Goal: Transaction & Acquisition: Purchase product/service

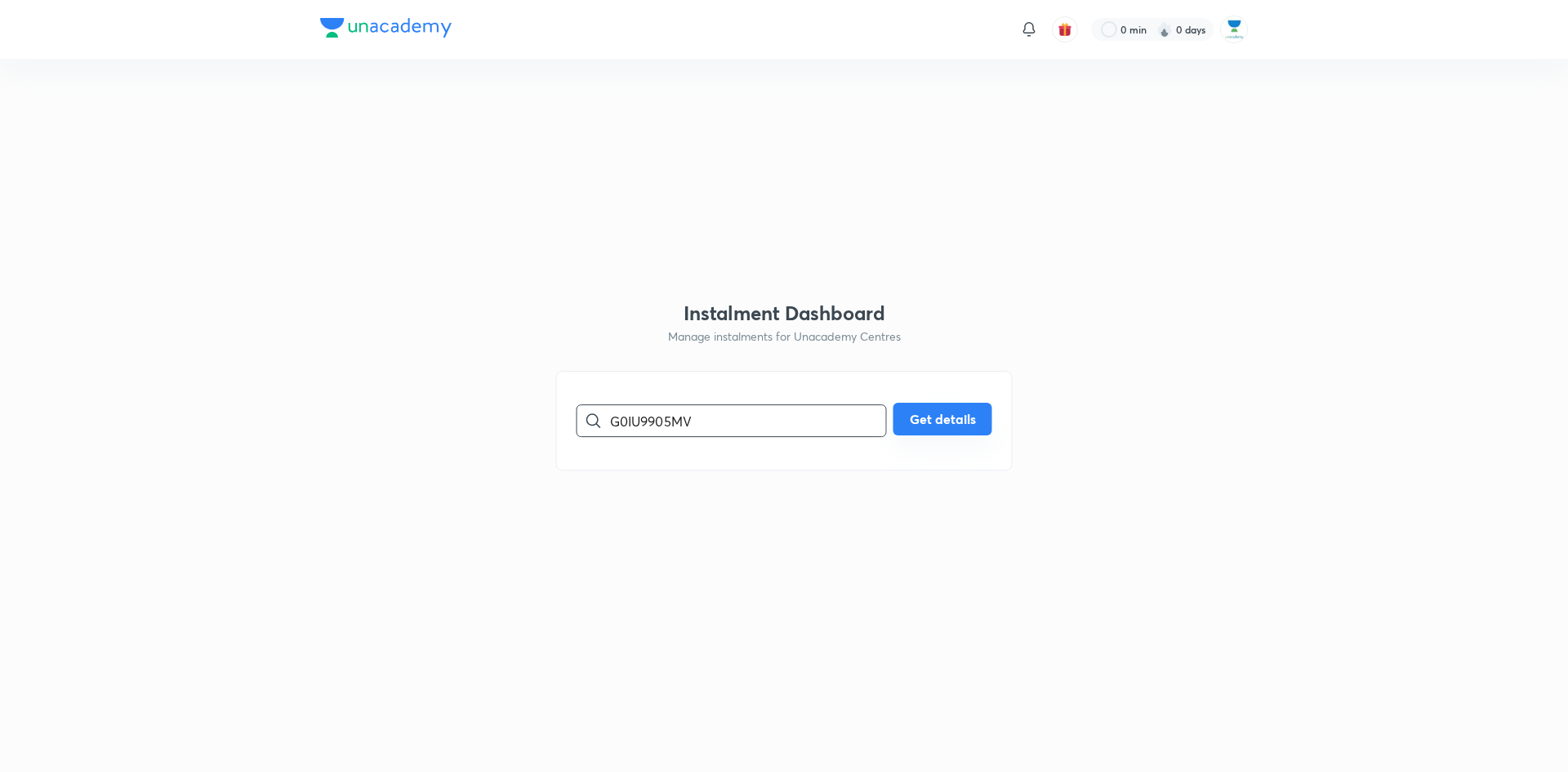
type input "G0IU9905MV"
click at [920, 420] on button "Get details" at bounding box center [943, 419] width 99 height 33
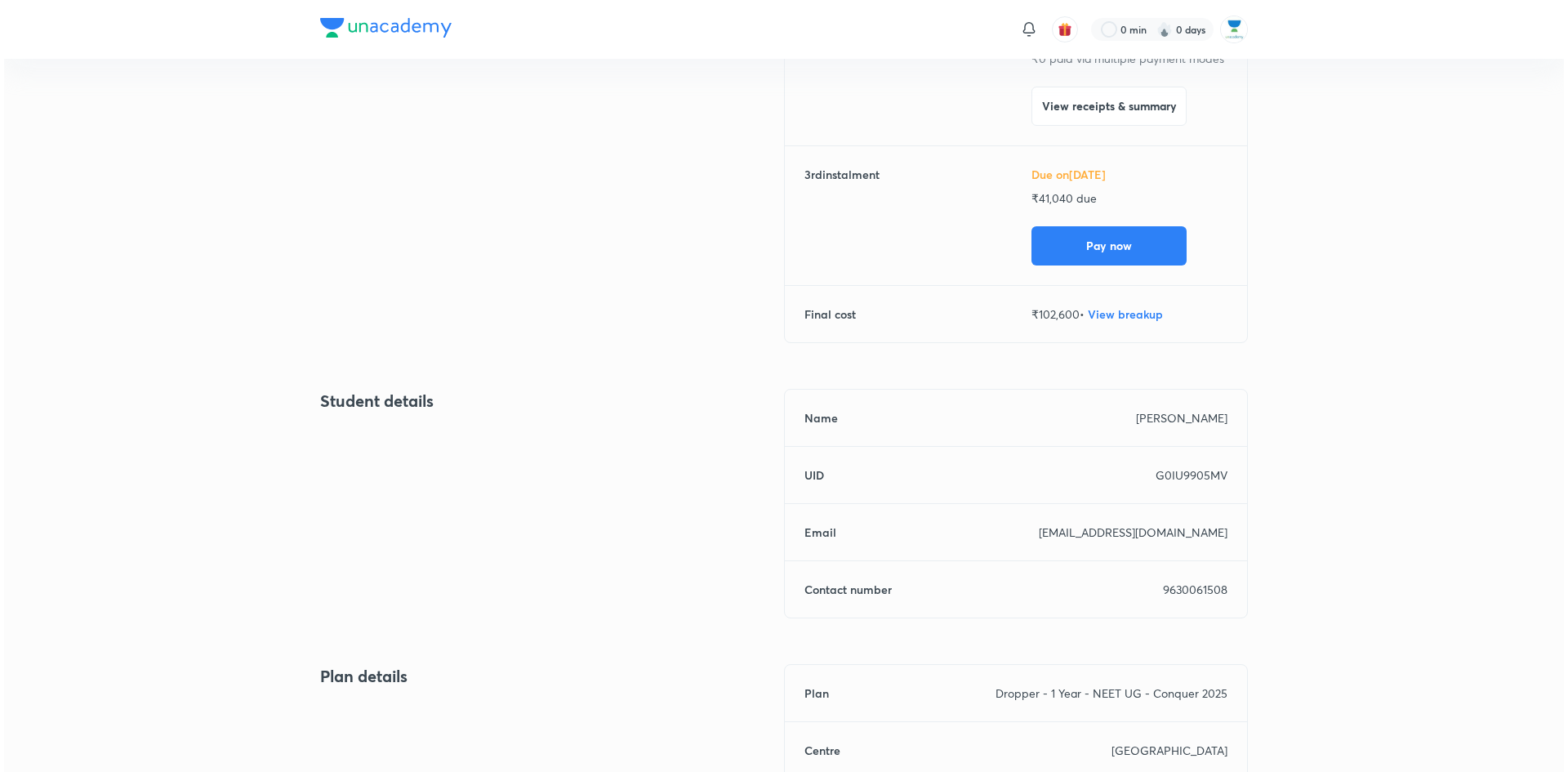
scroll to position [408, 0]
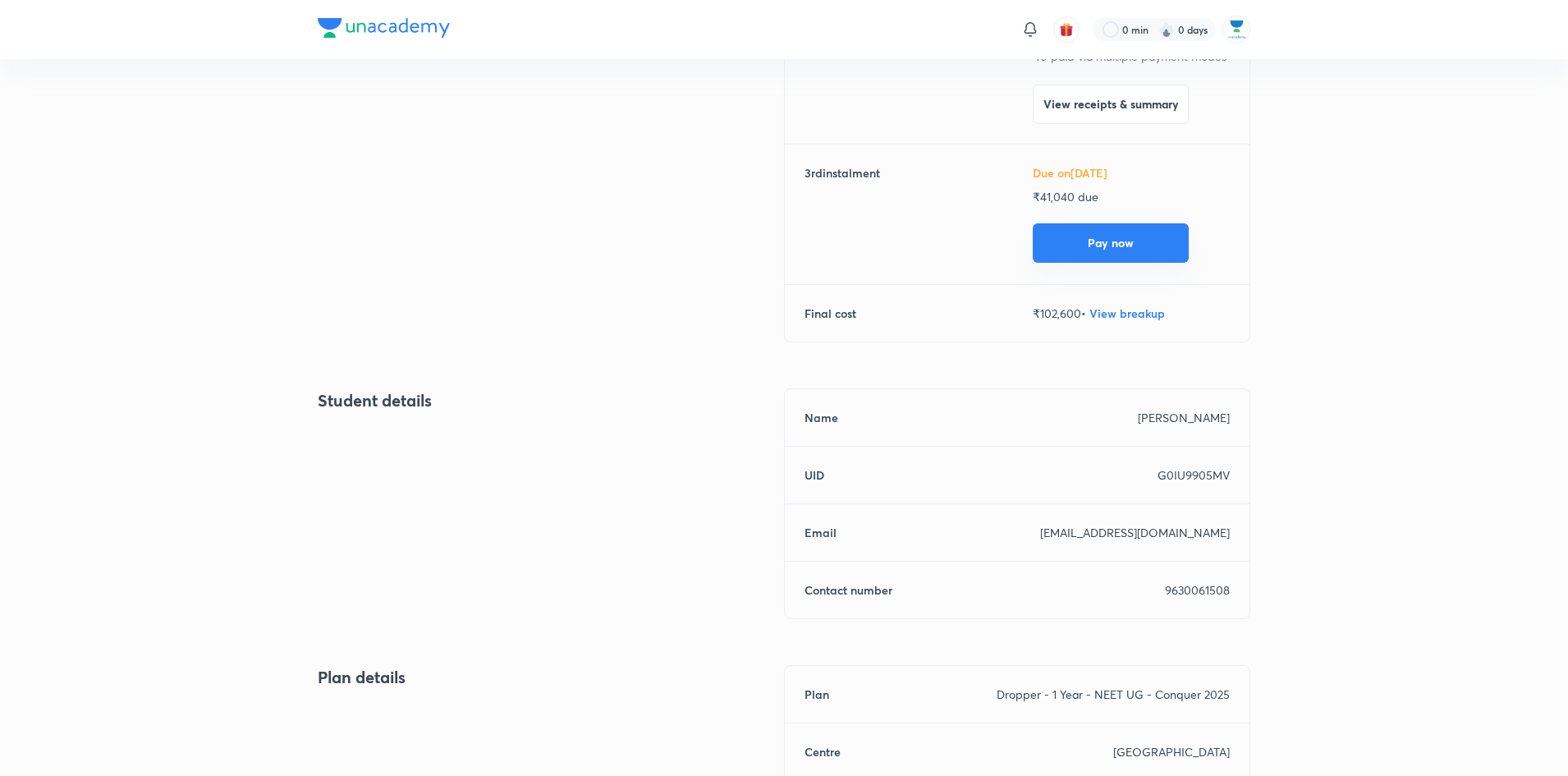
click at [1134, 233] on button "Pay now" at bounding box center [1110, 242] width 156 height 39
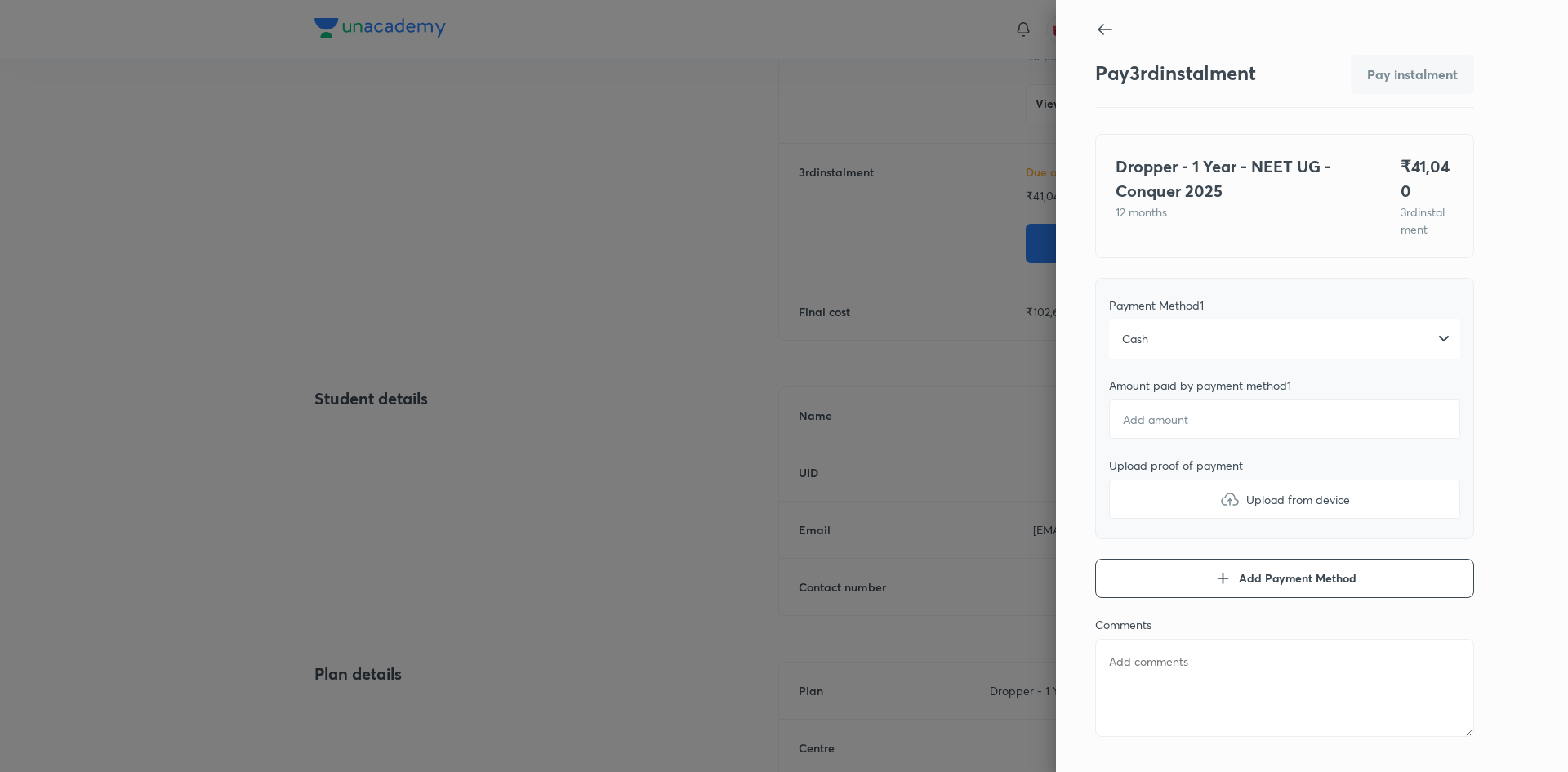
click at [1185, 338] on div "Cash" at bounding box center [1284, 338] width 351 height 39
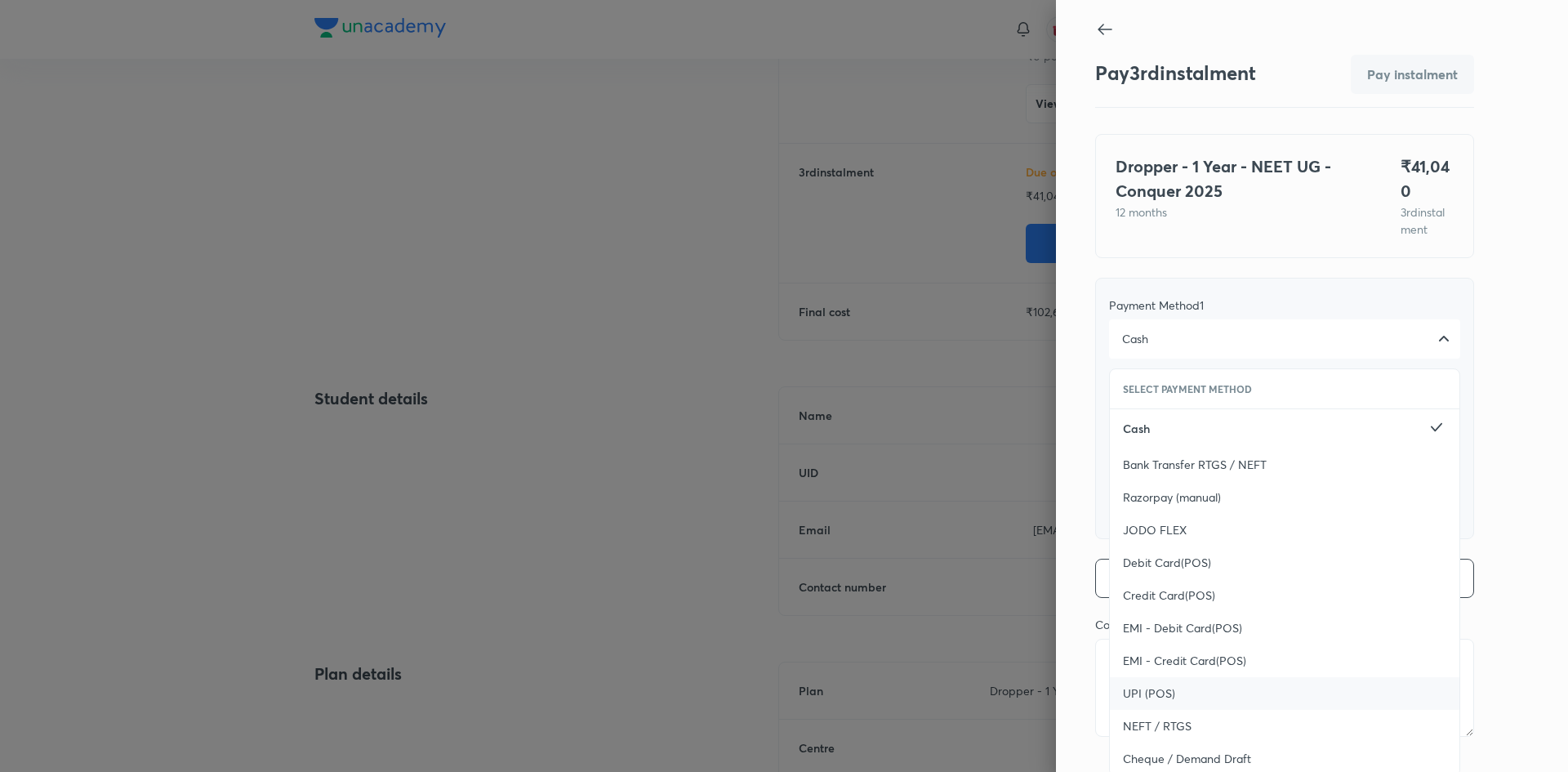
click at [1163, 701] on div "UPI (POS)" at bounding box center [1284, 694] width 350 height 33
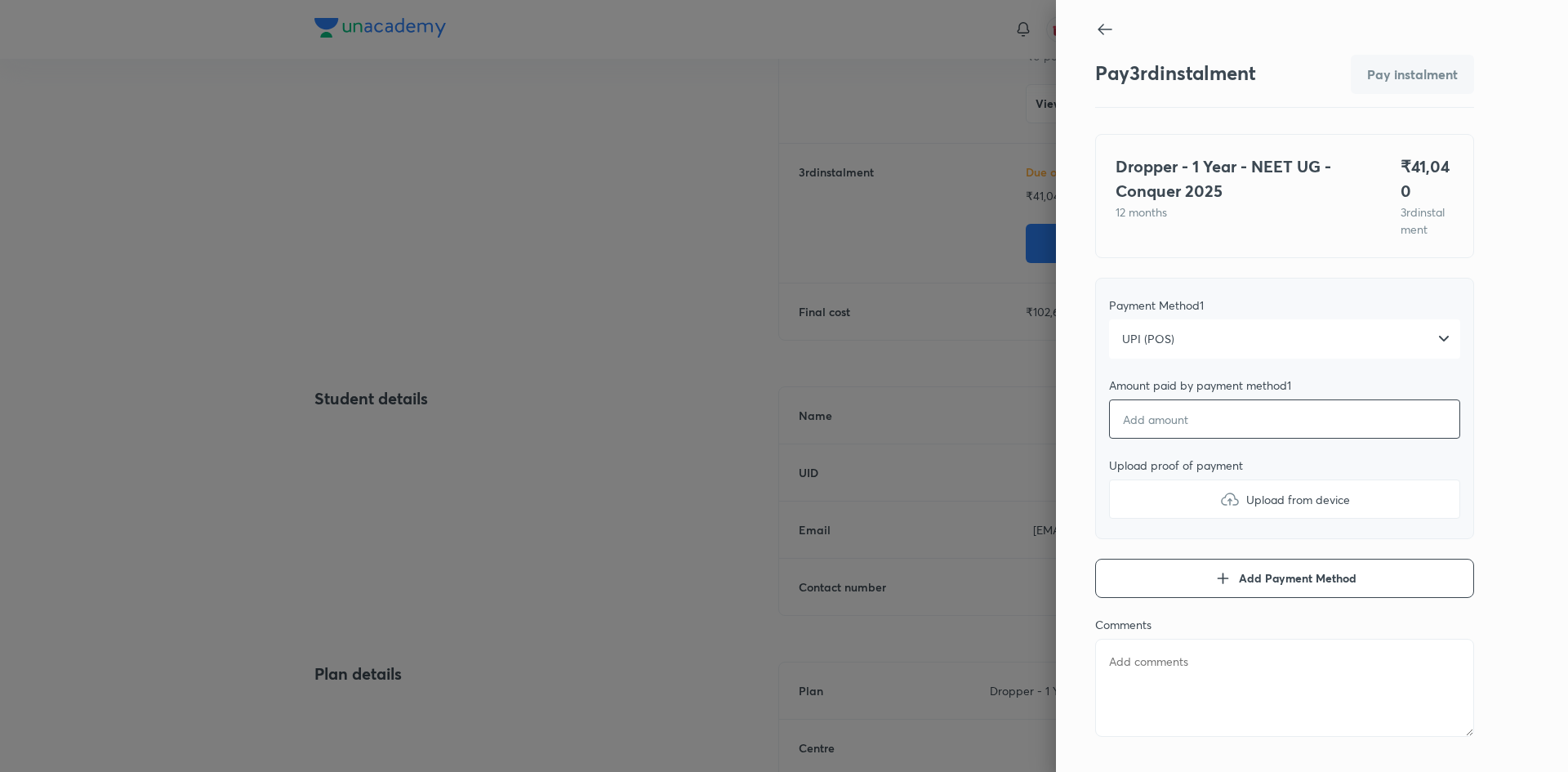
click at [1175, 418] on input "number" at bounding box center [1284, 418] width 351 height 39
type textarea "x"
type input "4"
type textarea "x"
type input "41"
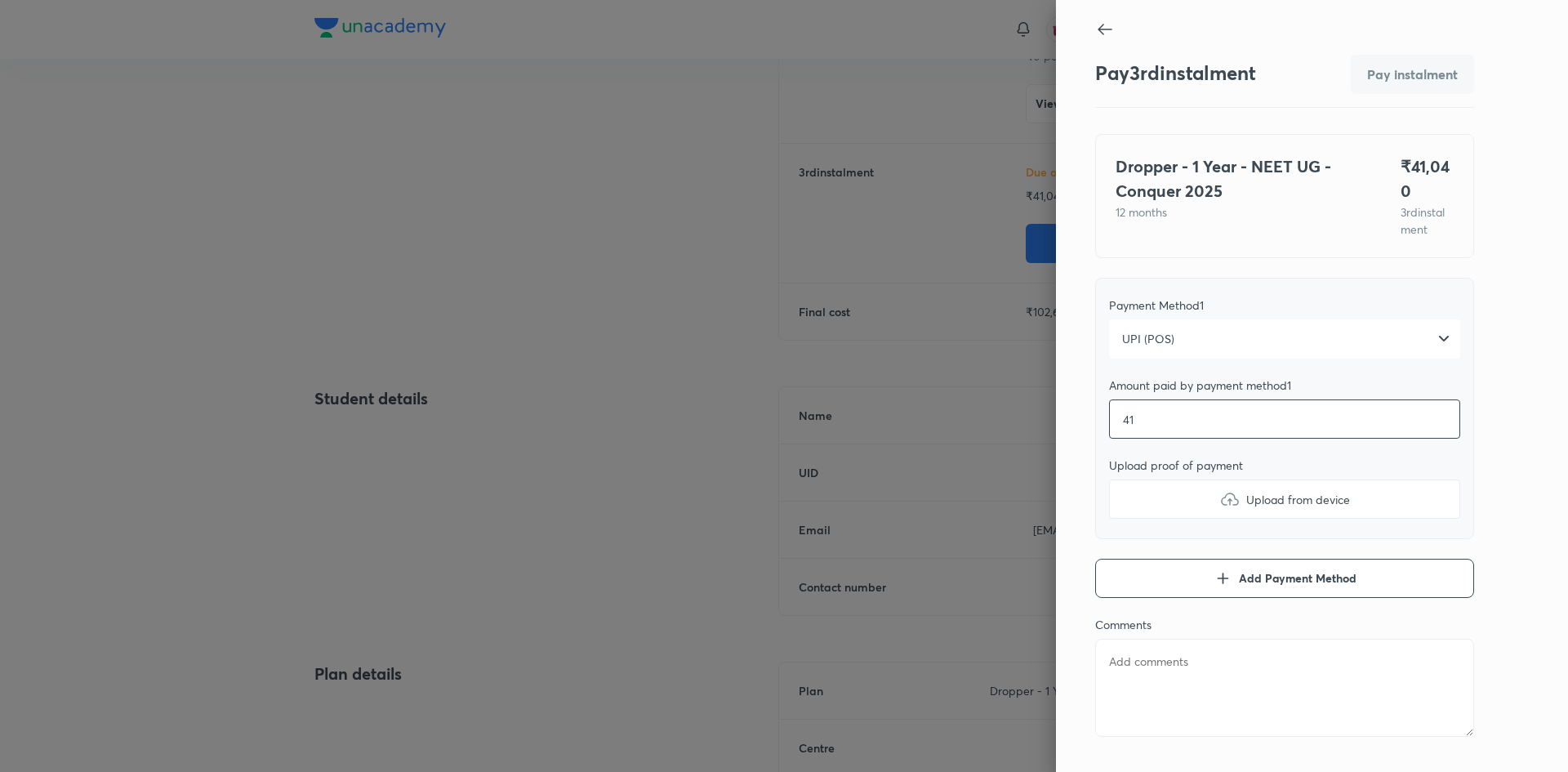
type textarea "x"
type input "410"
type textarea "x"
type input "4104"
type textarea "x"
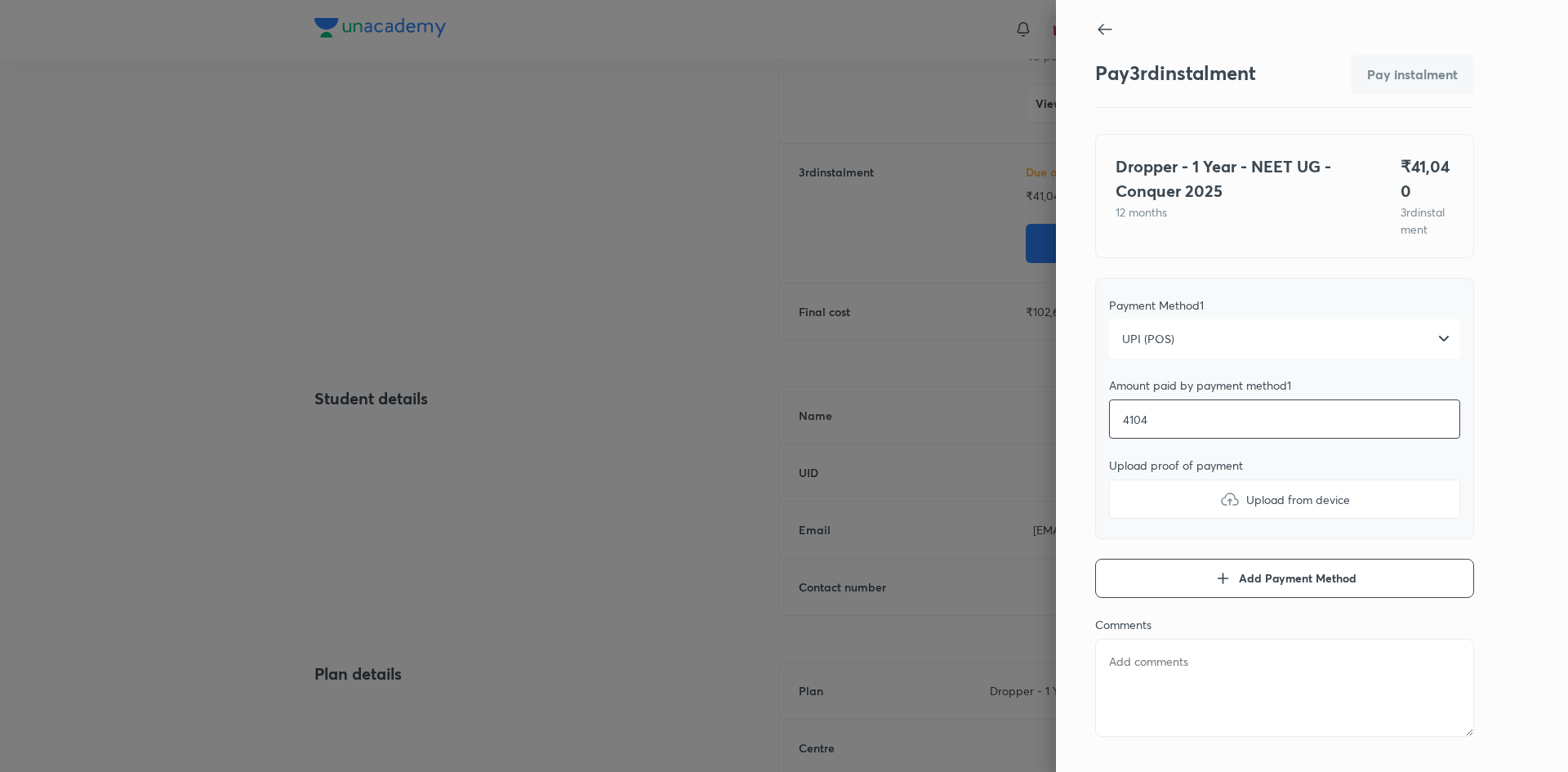
type input "41040"
type textarea "x"
type input "41040"
click at [1170, 496] on label "Upload from device" at bounding box center [1284, 498] width 351 height 39
click at [0, 0] on input "Upload from device" at bounding box center [0, 0] width 0 height 0
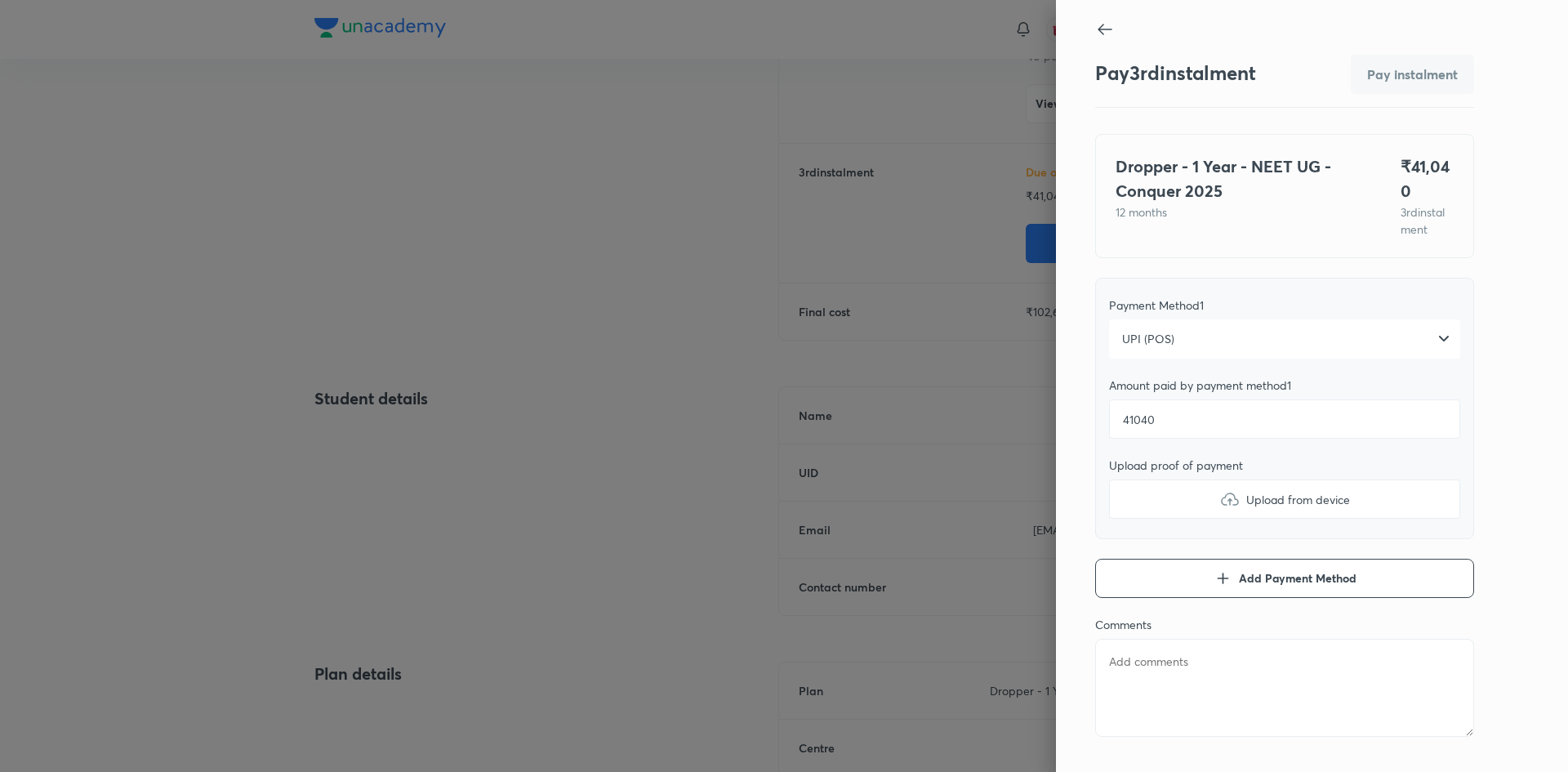
type textarea "x"
click at [1164, 655] on textarea at bounding box center [1284, 688] width 379 height 98
type textarea "t"
type textarea "x"
type textarea "tr"
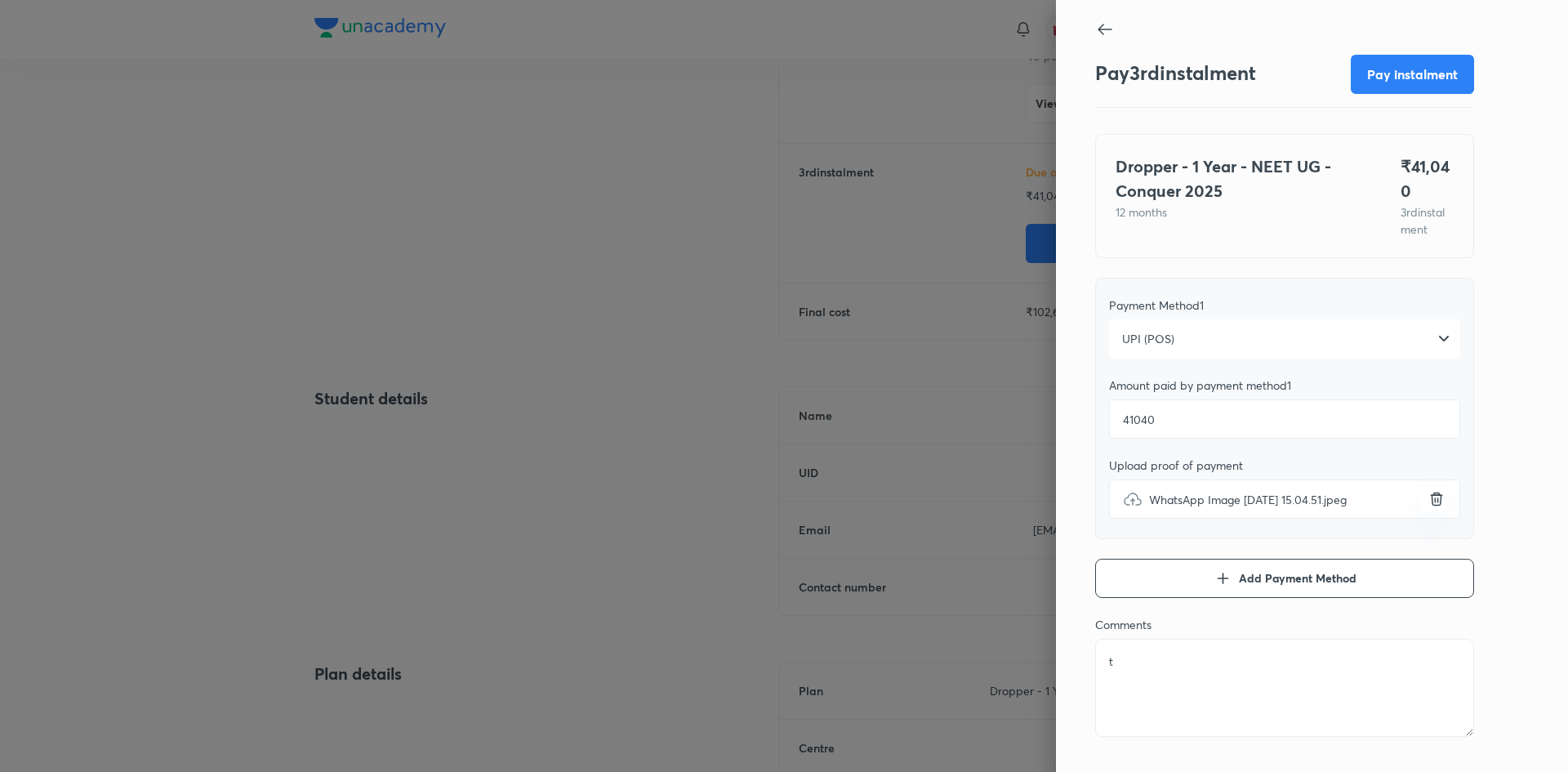
type textarea "x"
type textarea "tra"
type textarea "x"
type textarea "tran"
type textarea "x"
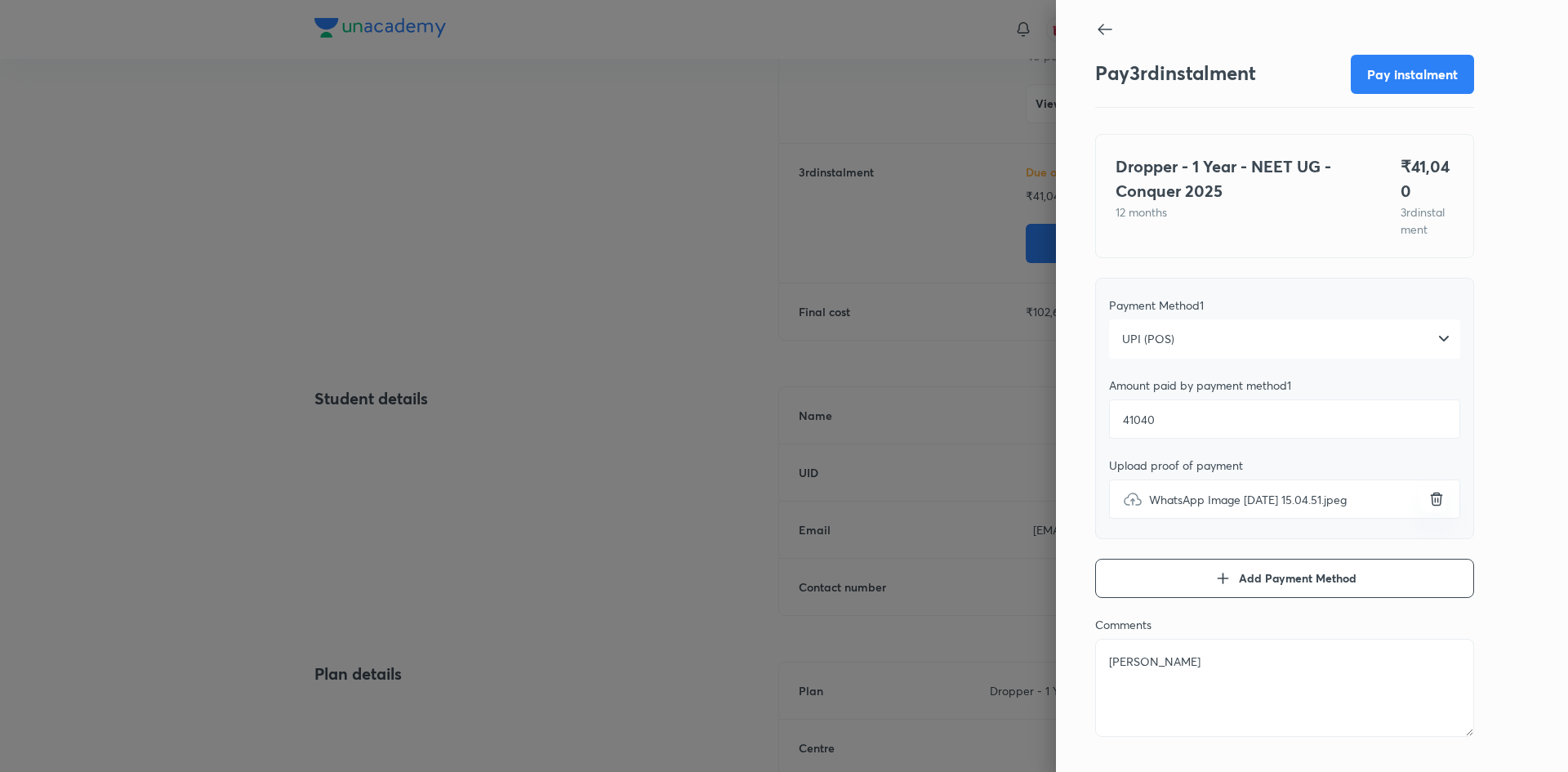
type textarea "trans"
type textarea "x"
type textarea "transa"
type textarea "x"
type textarea "transac"
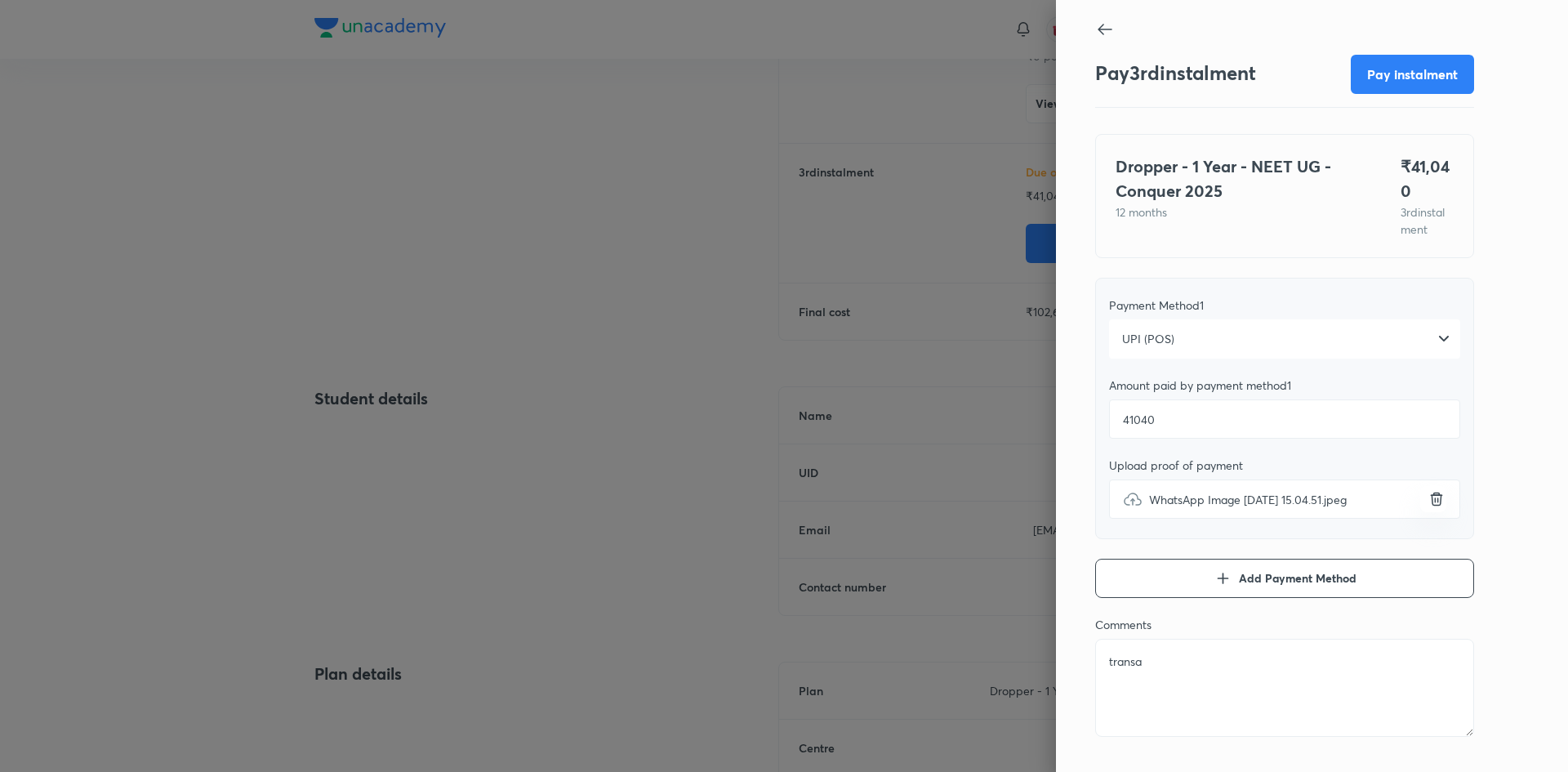
type textarea "x"
type textarea "transact"
type textarea "x"
type textarea "transacti"
type textarea "x"
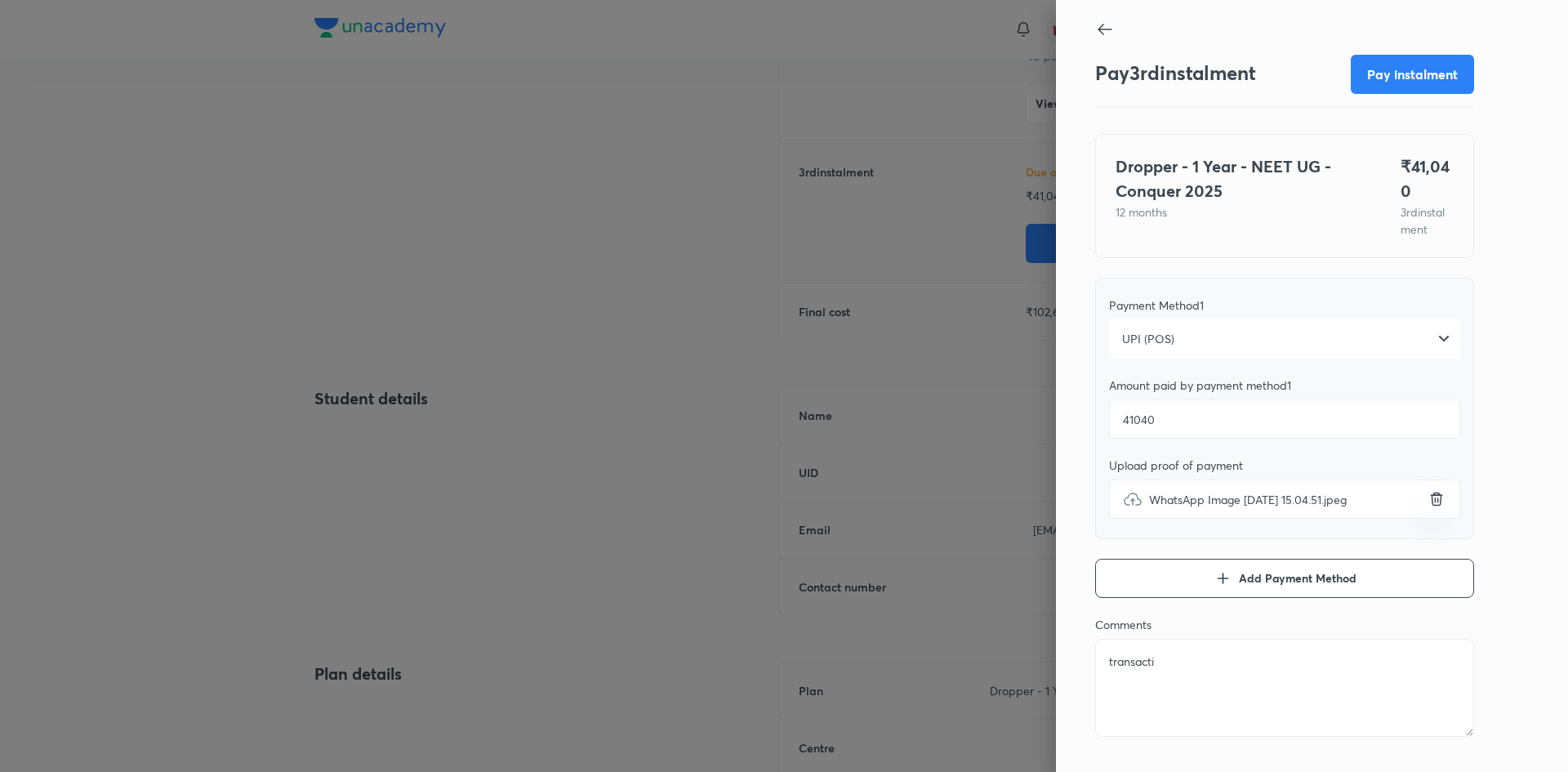
type textarea "transactio"
type textarea "x"
type textarea "transaction"
type textarea "x"
type textarea "transaction"
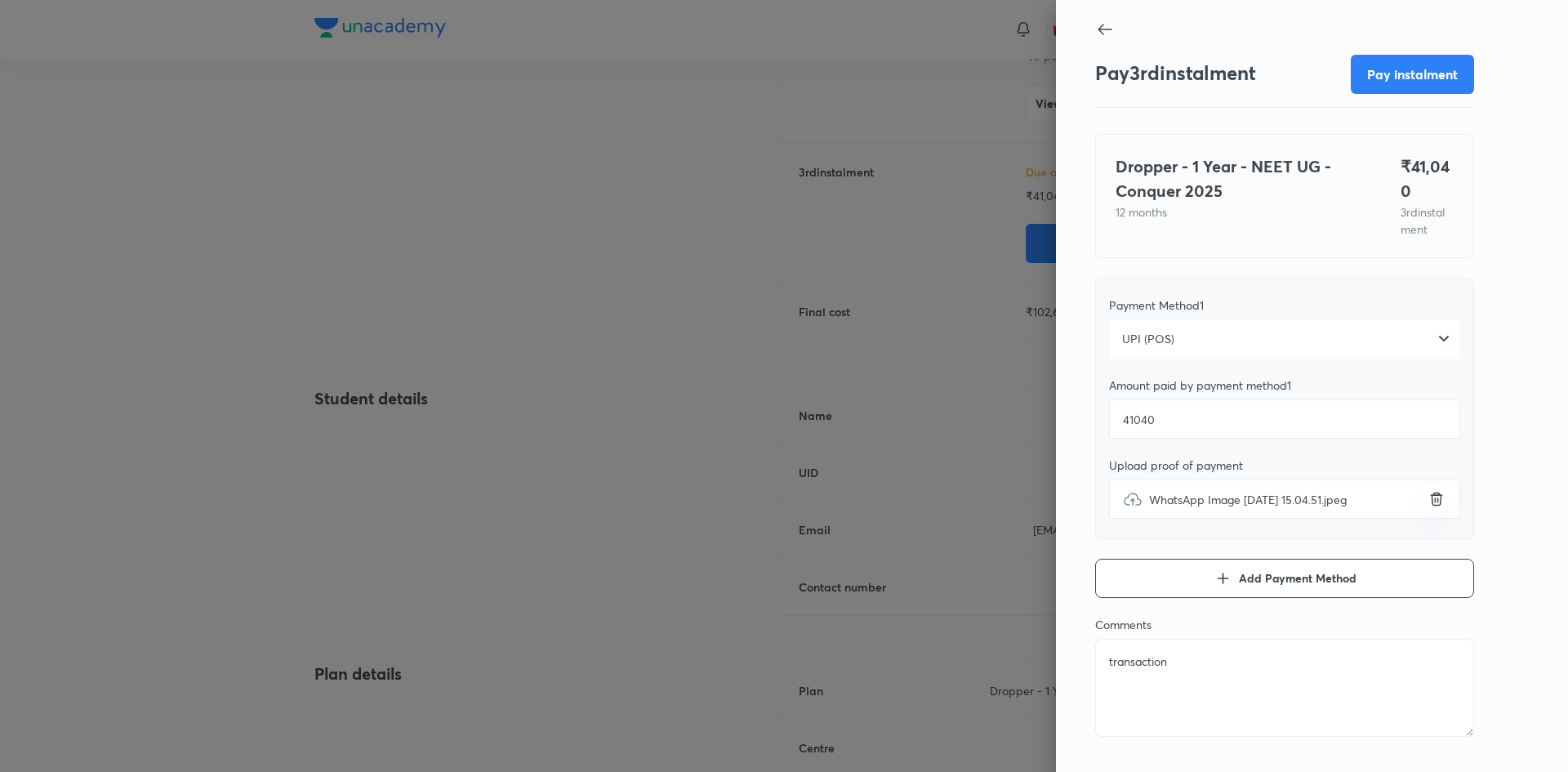
type textarea "x"
type textarea "transaction i"
type textarea "x"
type textarea "transaction id"
type textarea "x"
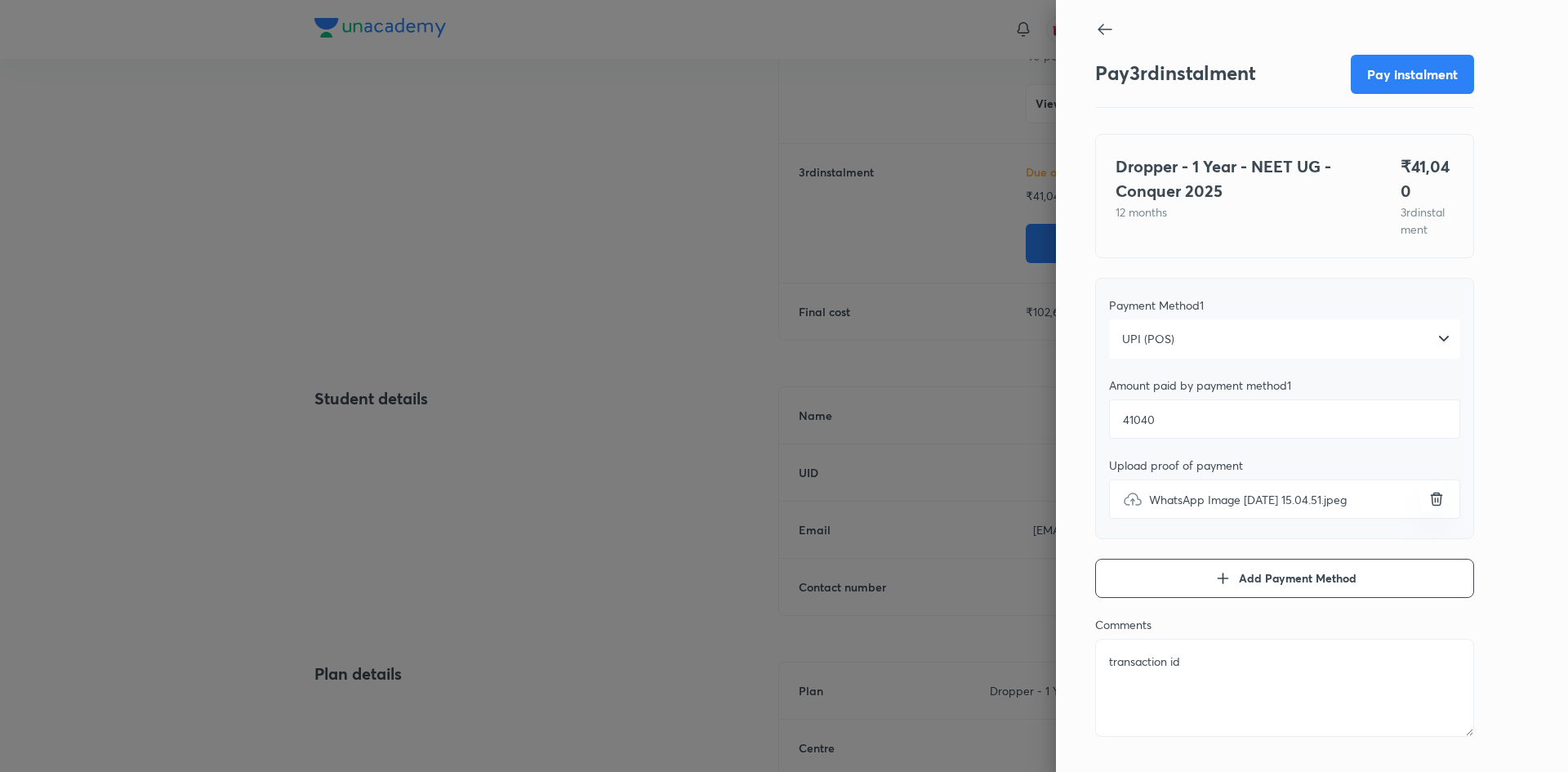
type textarea "transaction id-"
type textarea "x"
type textarea "transaction id-"
type textarea "x"
type textarea "transaction id- 2"
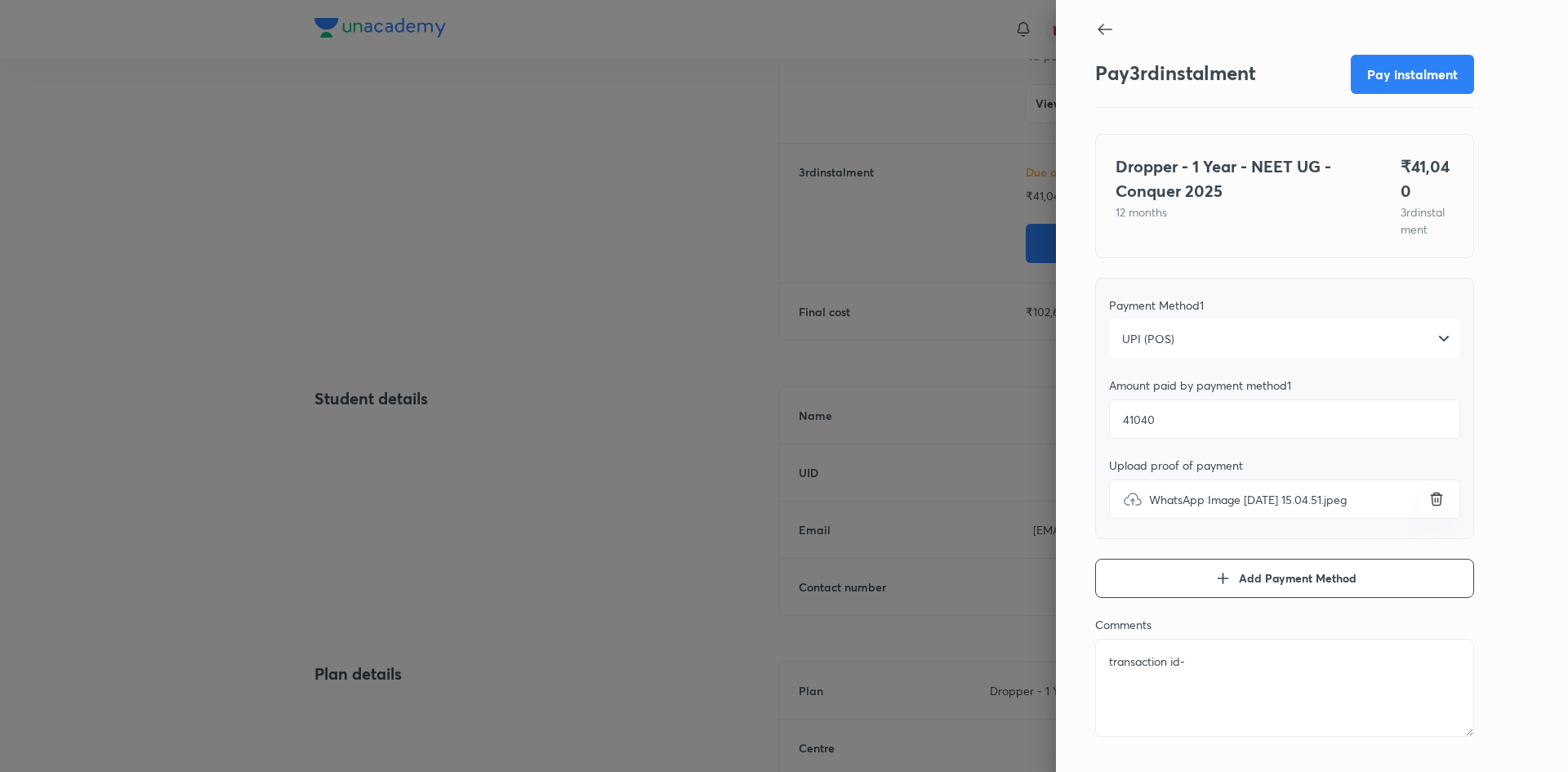
type textarea "x"
type textarea "transaction id- 27"
type textarea "x"
type textarea "transaction id- 274"
type textarea "x"
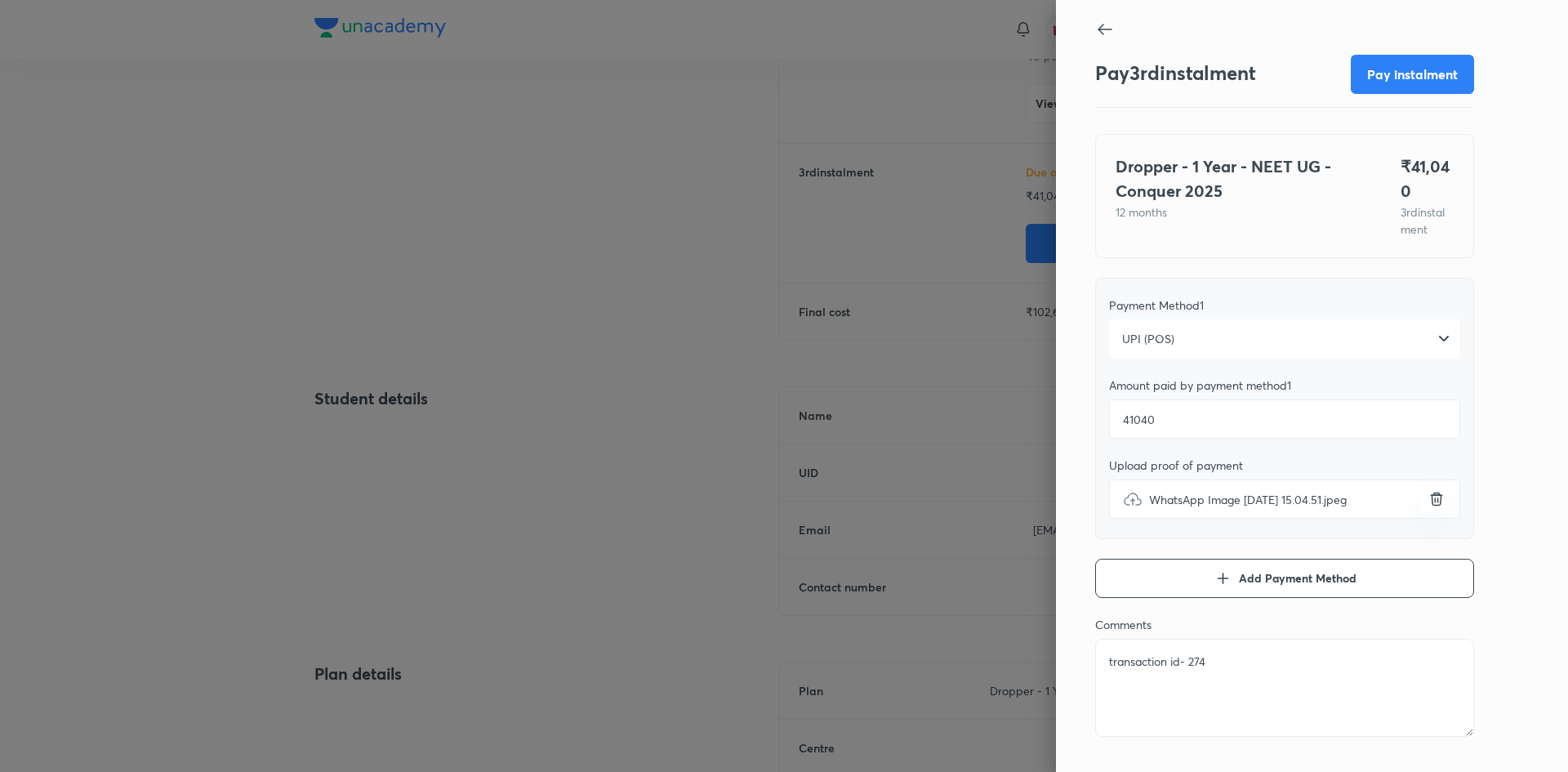
type textarea "transaction id- 2742"
type textarea "x"
type textarea "transaction id- 27426"
type textarea "x"
type textarea "transaction id- 274262"
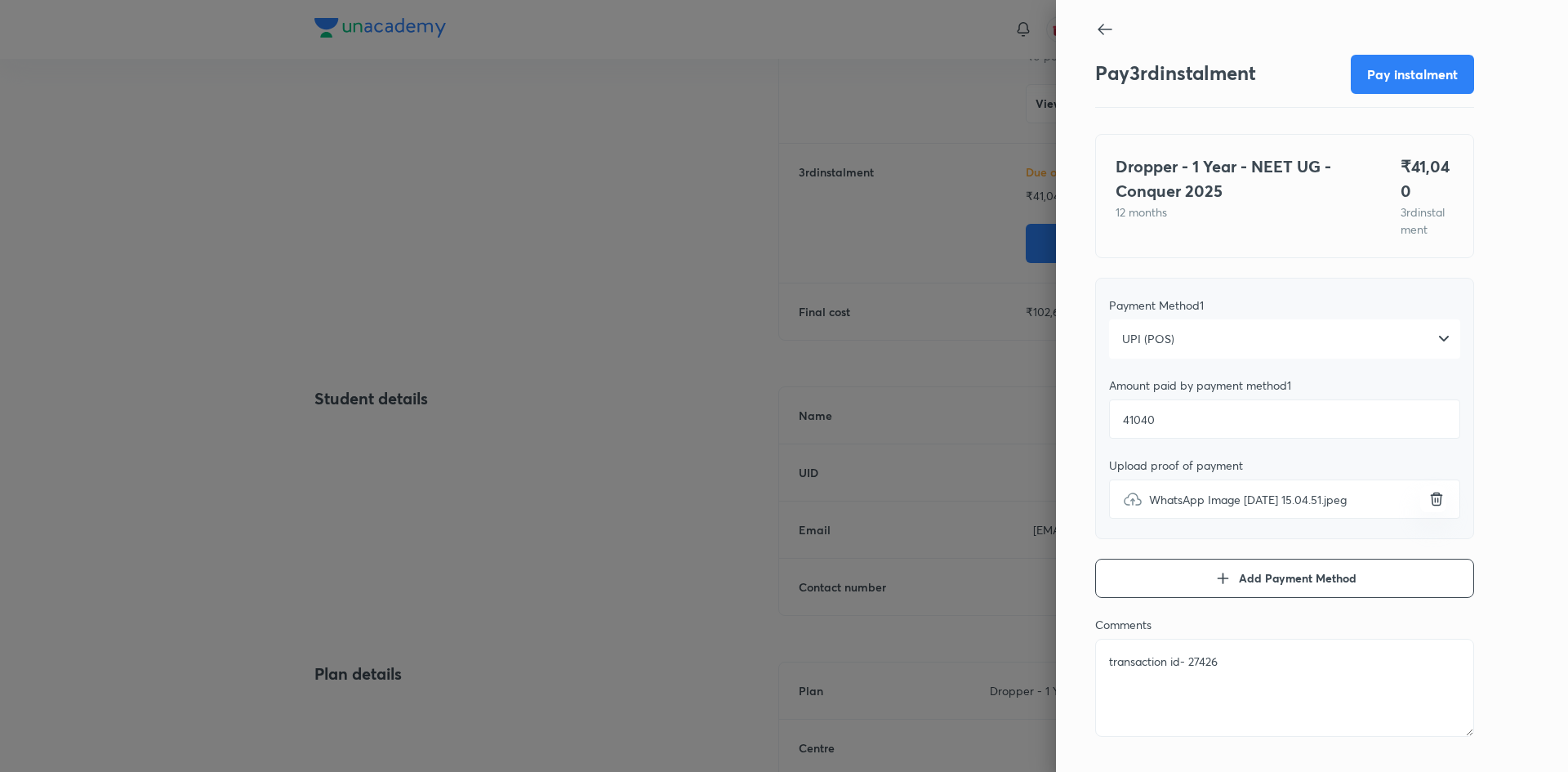
type textarea "x"
type textarea "transaction id- 2742622"
type textarea "x"
type textarea "transaction id- 27426222"
type textarea "x"
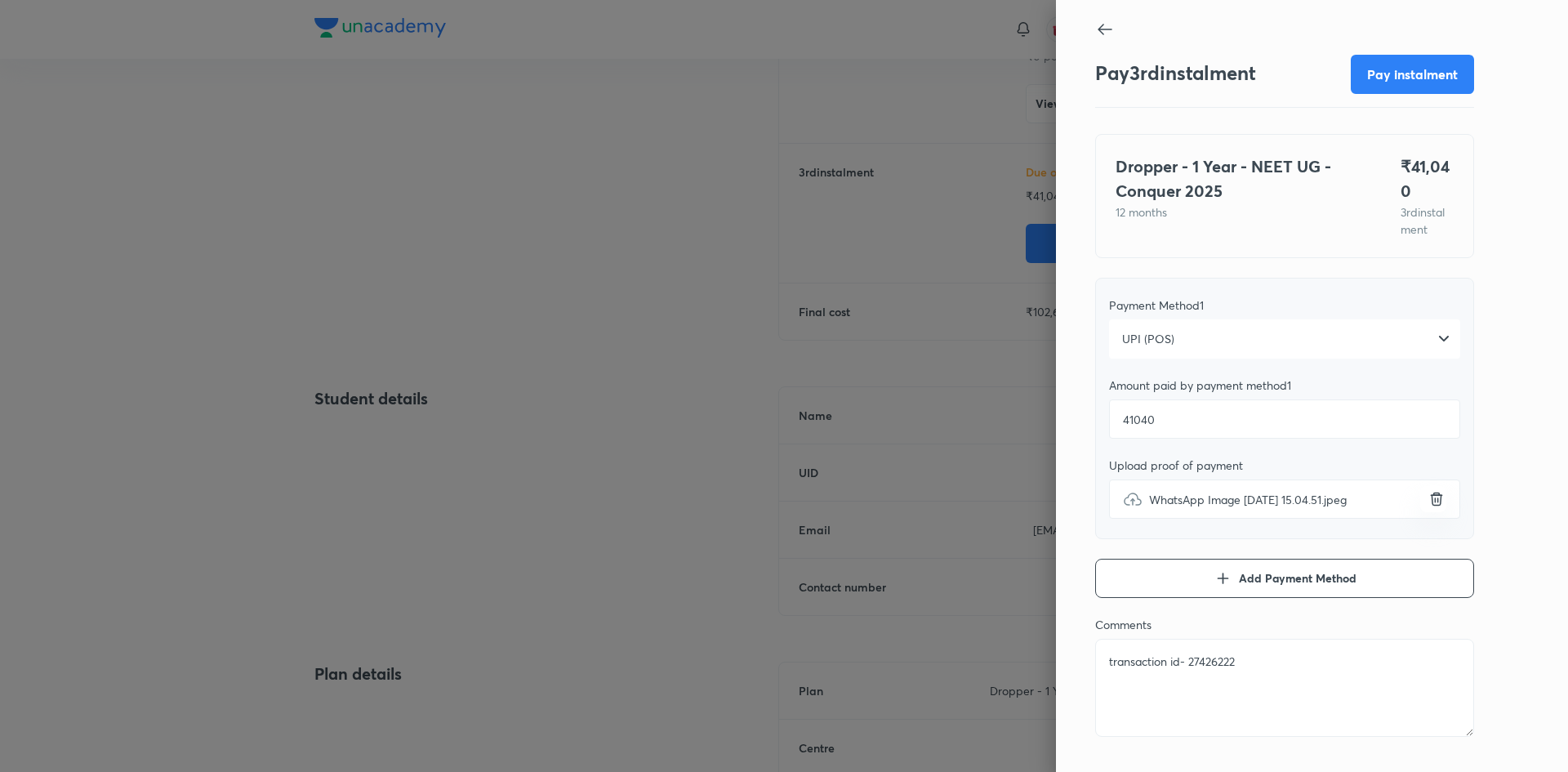
type textarea "transaction id- 274262220"
type textarea "x"
type textarea "transaction id- 2742622200"
type textarea "x"
type textarea "transaction id- 27426222000"
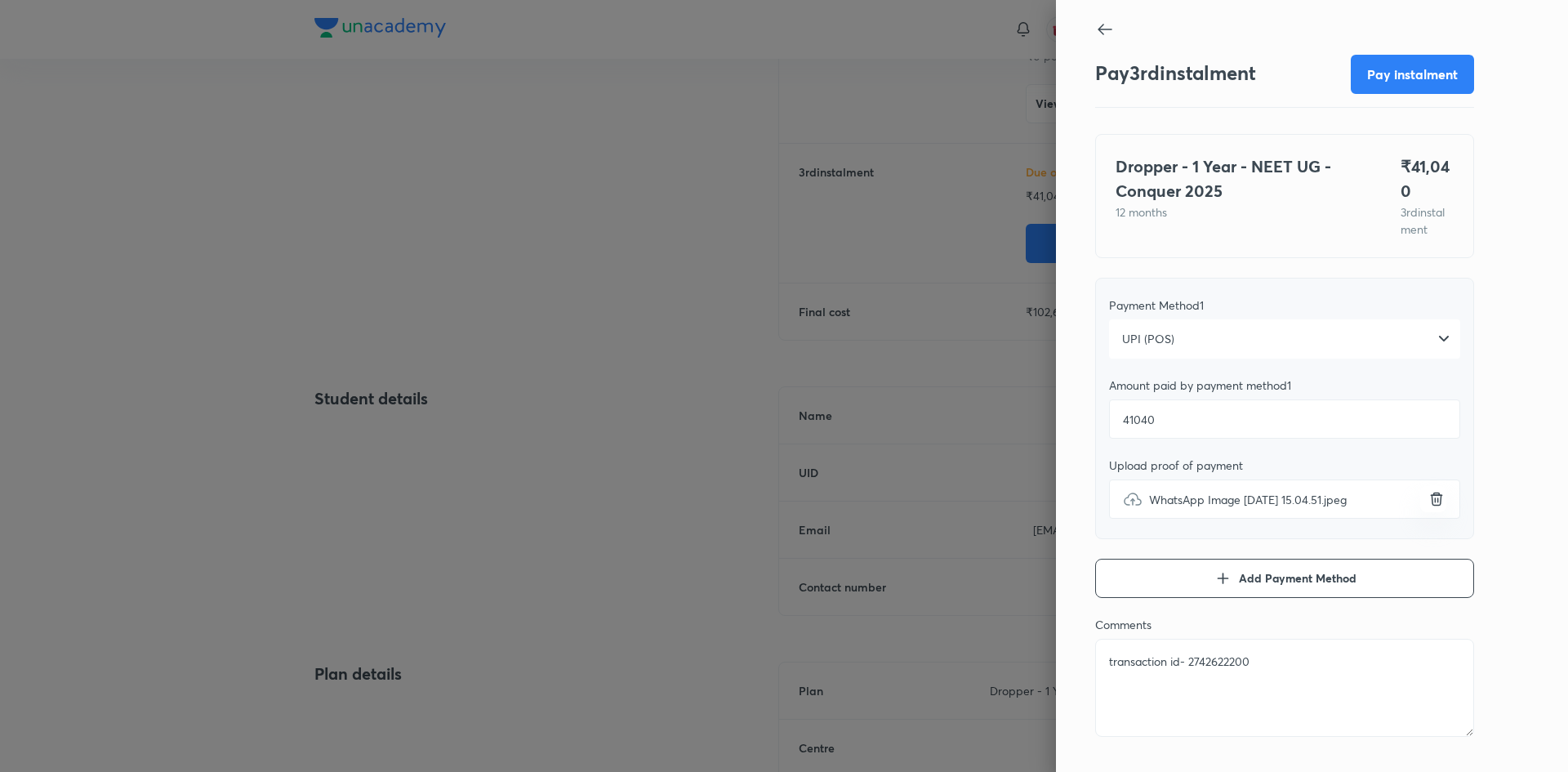
type textarea "x"
type textarea "transaction id- 274262220000"
type textarea "x"
type textarea "transaction id- 2742622200001"
type textarea "x"
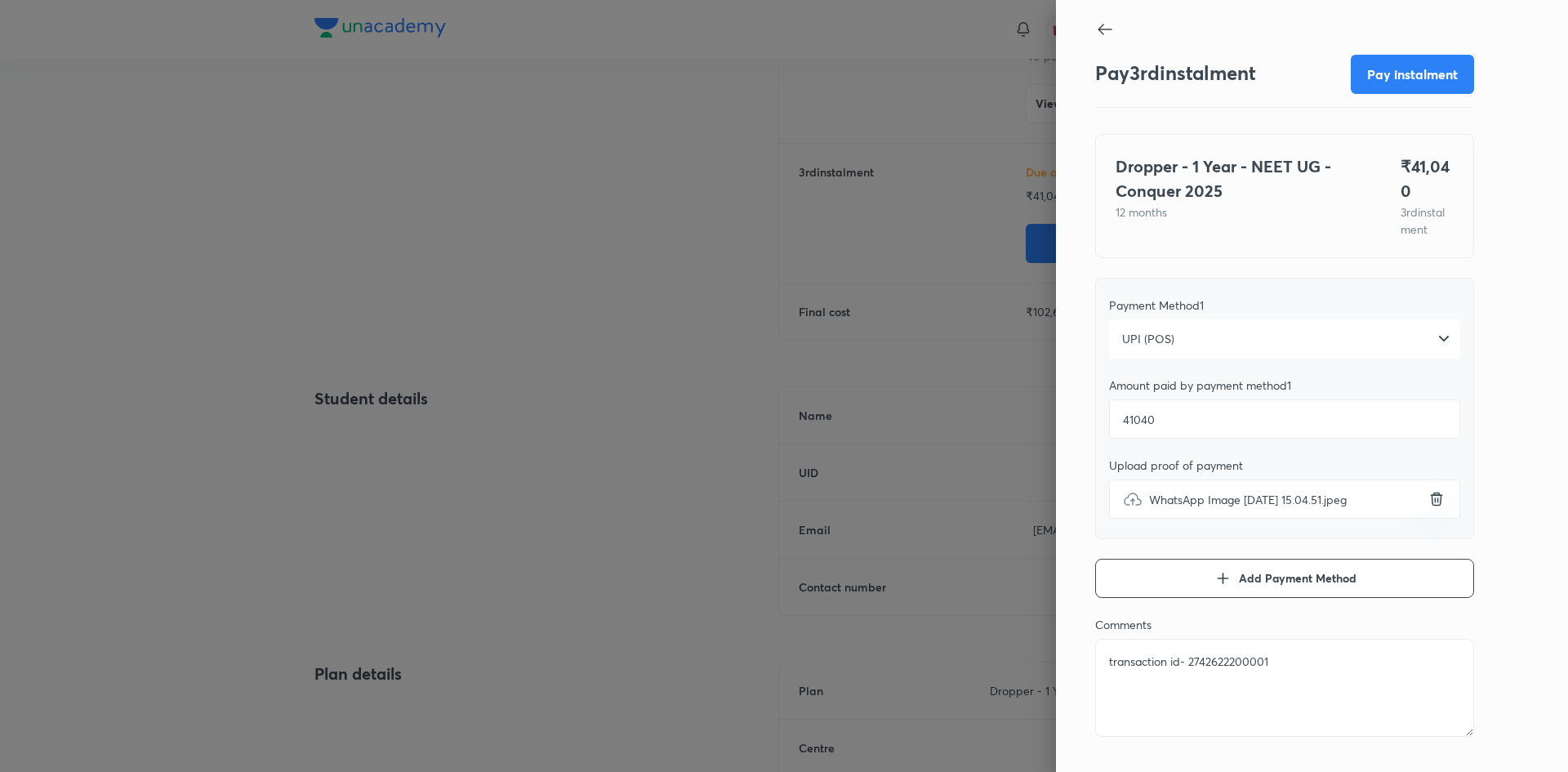
type textarea "transaction id- 27426222000010"
type textarea "x"
type textarea "transaction id- 274262220000100"
type textarea "x"
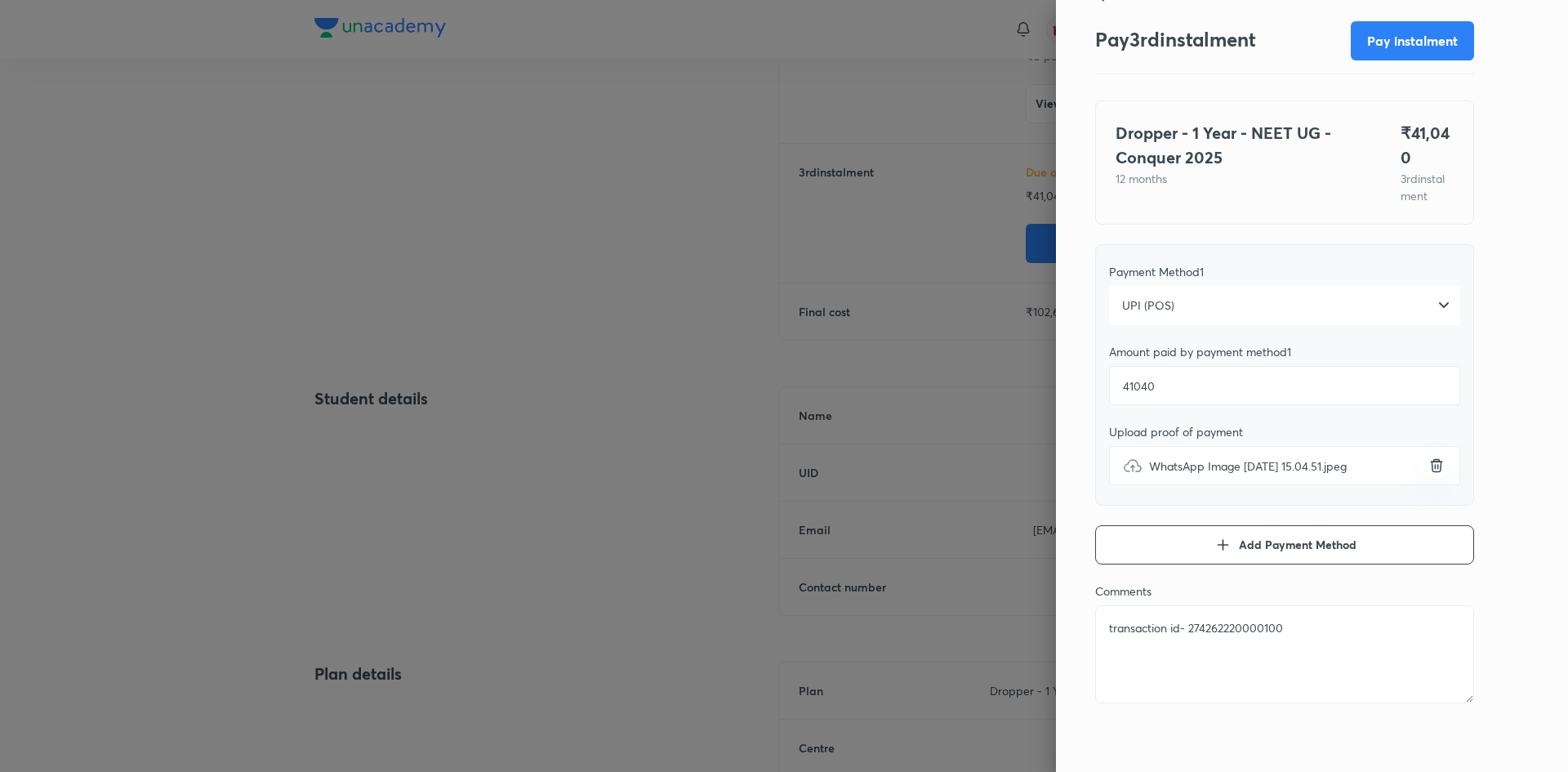
click at [1250, 632] on textarea "transaction id- 274262220000100" at bounding box center [1284, 655] width 379 height 98
type textarea "transaction id- 27426222000100"
type textarea "x"
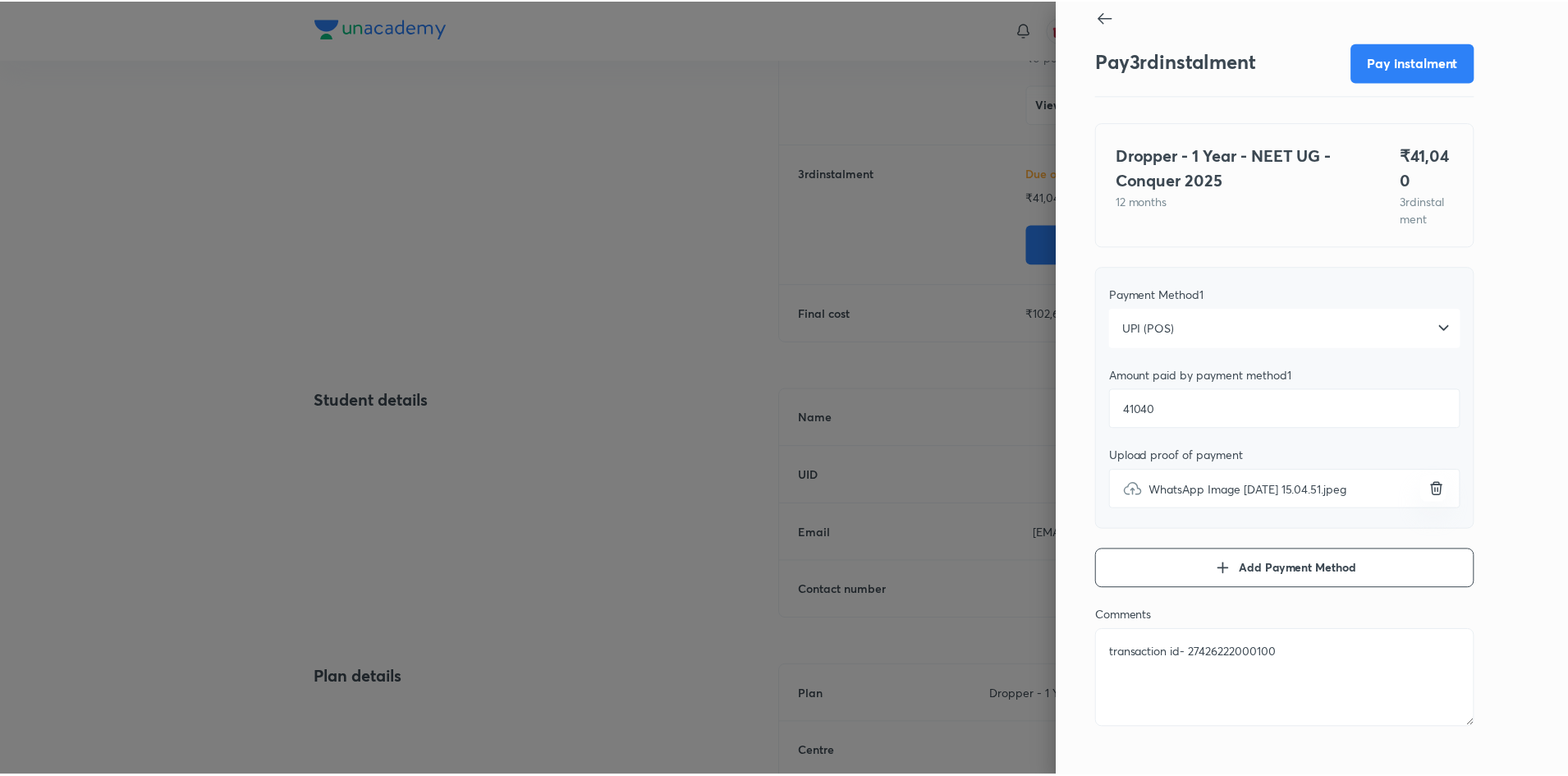
scroll to position [0, 0]
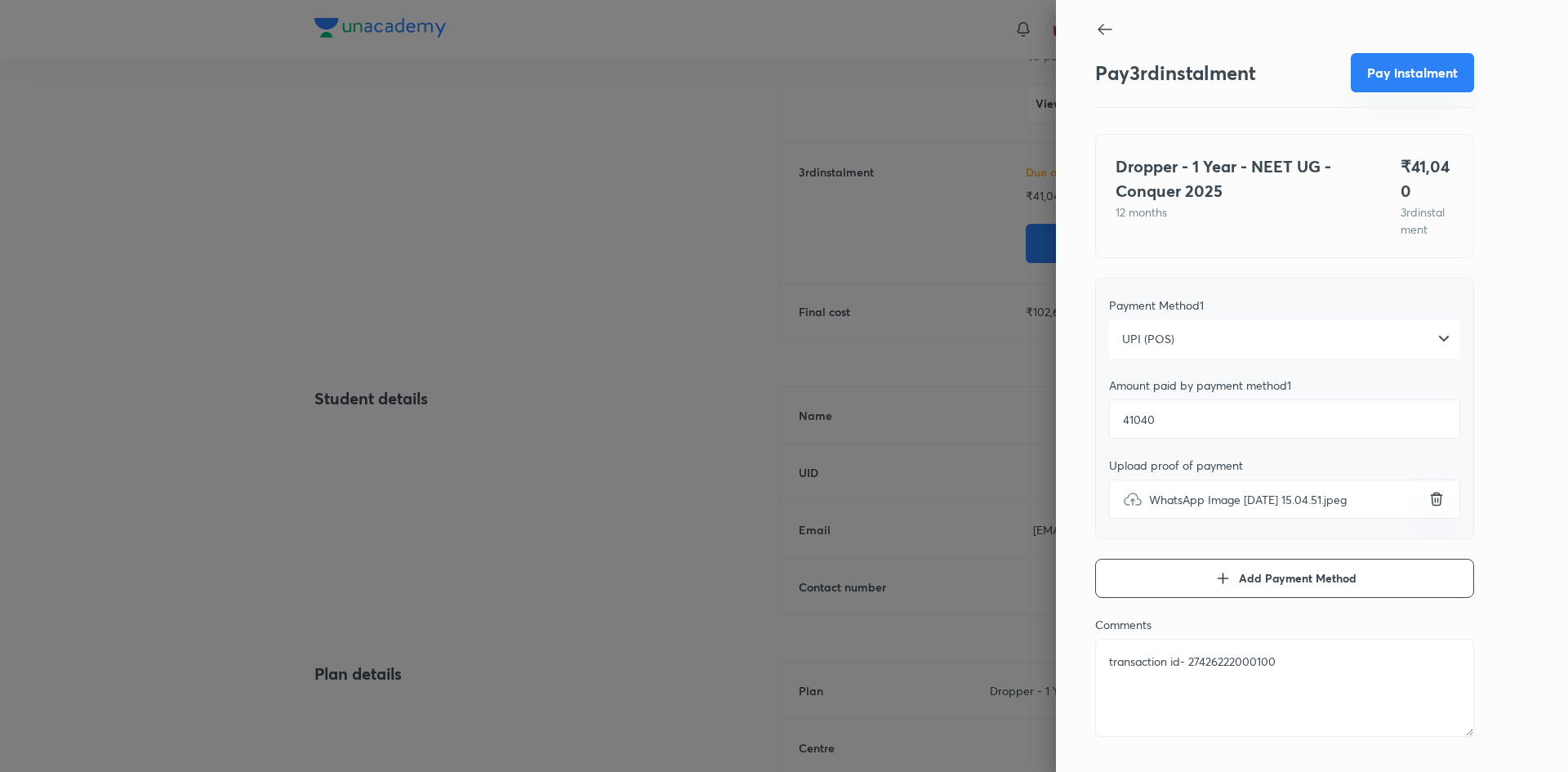
type textarea "transaction id- 27426222000100"
click at [1419, 76] on button "Pay instalment" at bounding box center [1413, 72] width 124 height 39
type textarea "x"
